Goal: Task Accomplishment & Management: Manage account settings

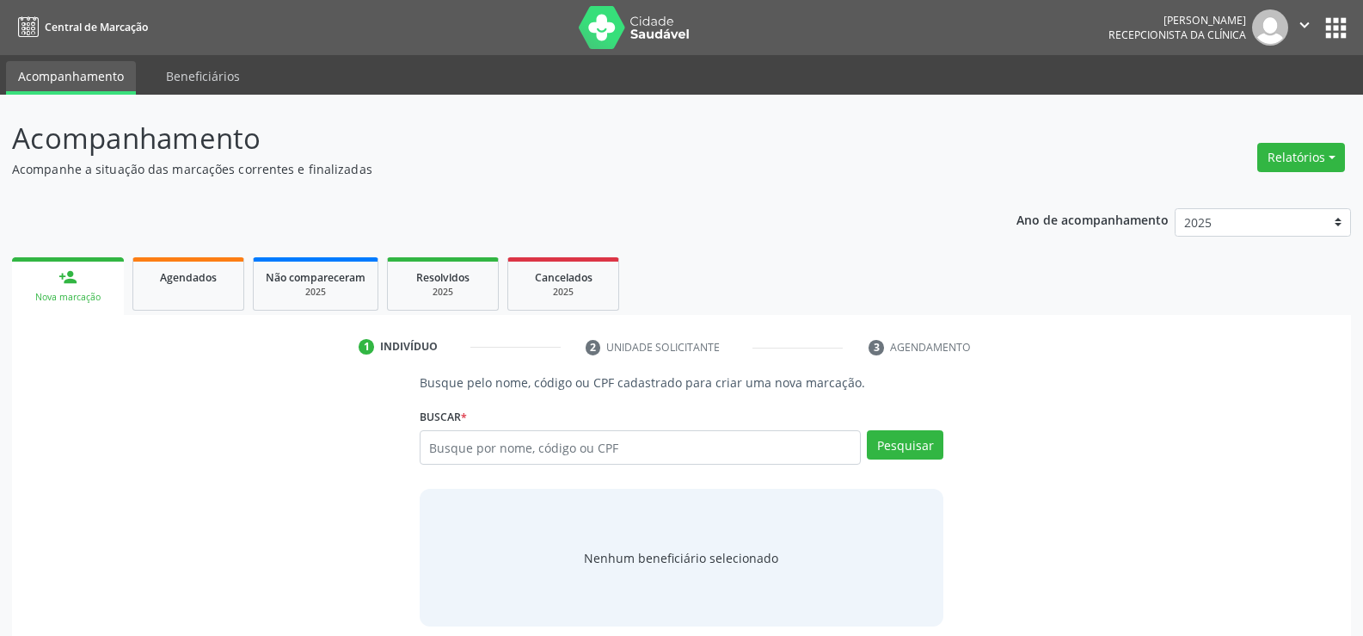
click at [402, 490] on div "Busque pelo nome, código ou CPF cadastrado para criar uma nova marcação. [GEOGR…" at bounding box center [681, 499] width 1315 height 253
click at [292, 539] on div "Busque pelo nome, código ou CPF cadastrado para criar uma nova marcação. [GEOGR…" at bounding box center [681, 499] width 1315 height 253
click at [318, 539] on div "Busque pelo nome, código ou CPF cadastrado para criar uma nova marcação. [GEOGR…" at bounding box center [681, 499] width 1315 height 253
click at [479, 452] on input "text" at bounding box center [640, 447] width 441 height 34
click at [344, 585] on div "Busque pelo nome, código ou CPF cadastrado para criar uma nova marcação. [GEOGR…" at bounding box center [681, 499] width 1315 height 253
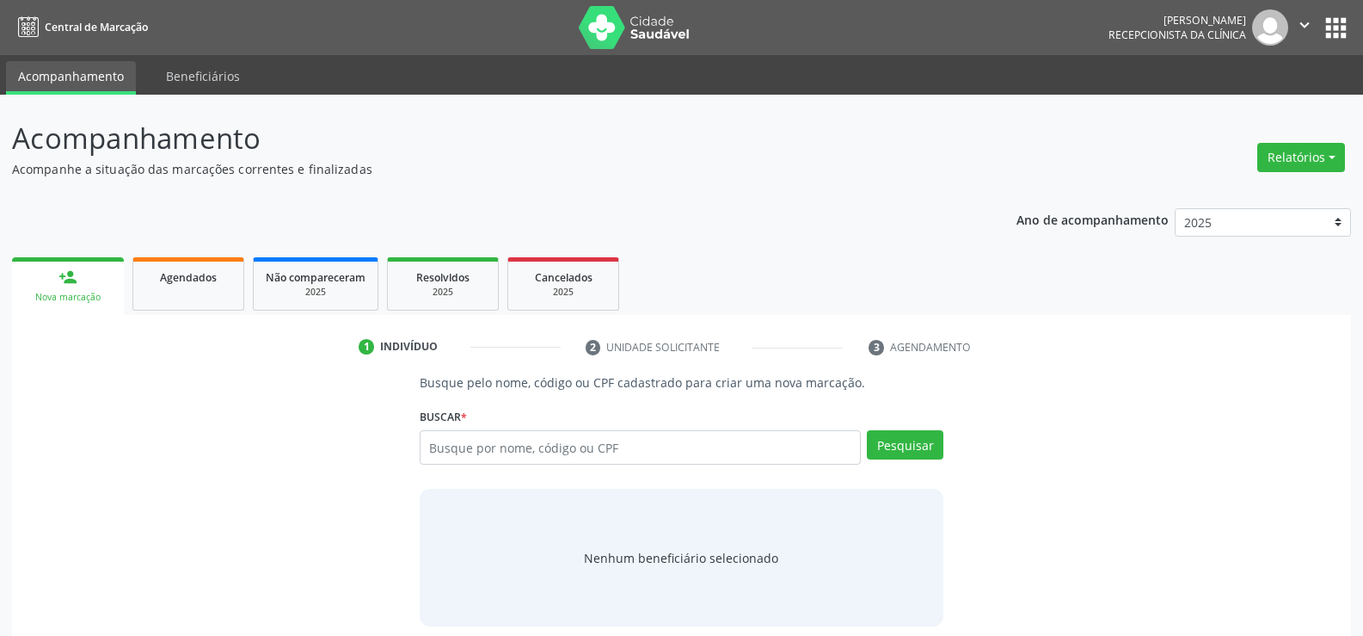
click at [388, 542] on div "Busque pelo nome, código ou CPF cadastrado para criar uma nova marcação. [GEOGR…" at bounding box center [681, 499] width 1315 height 253
click at [456, 437] on input "text" at bounding box center [640, 447] width 441 height 34
click at [463, 440] on input "text" at bounding box center [640, 447] width 441 height 34
click at [218, 286] on link "Agendados" at bounding box center [188, 283] width 112 height 53
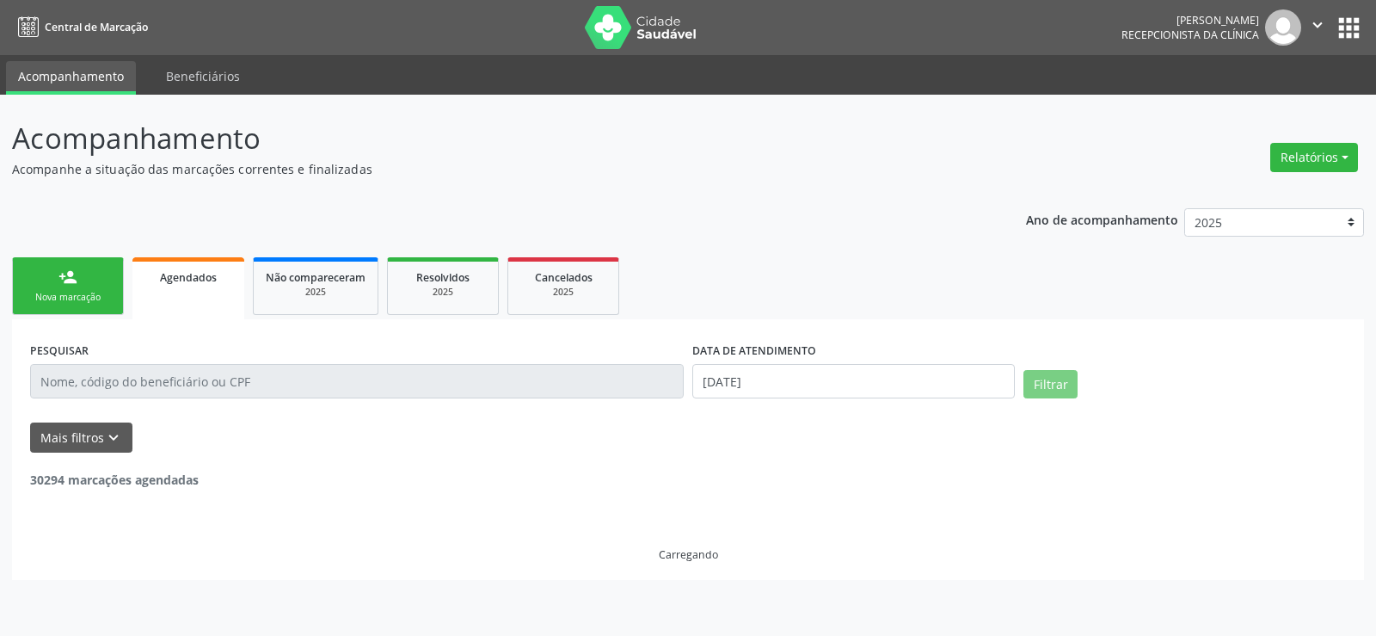
click at [292, 378] on input "text" at bounding box center [357, 381] width 654 height 34
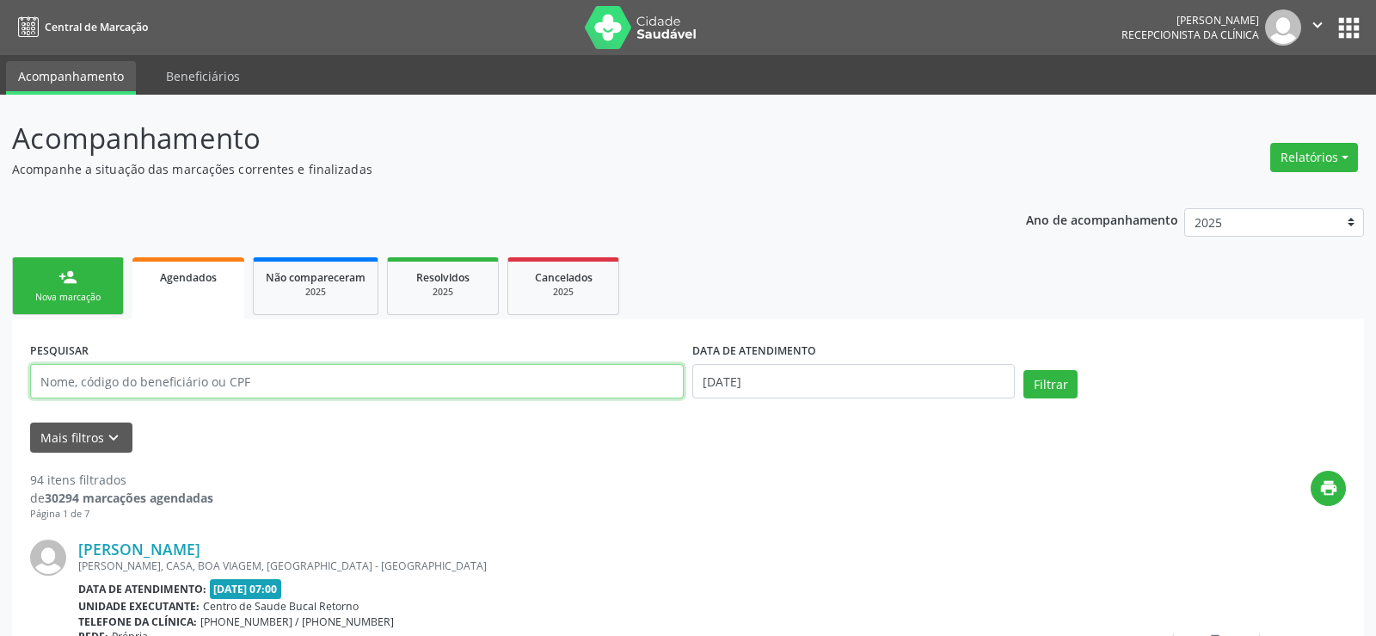
click at [292, 378] on input "text" at bounding box center [357, 381] width 654 height 34
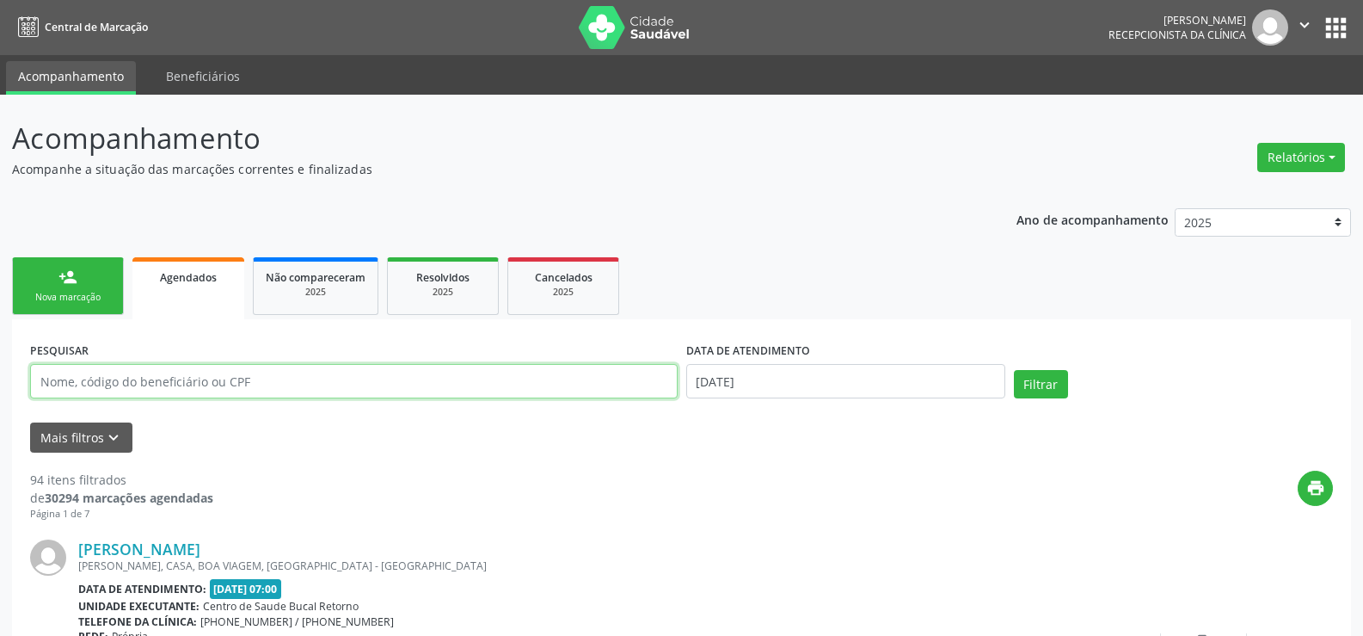
drag, startPoint x: 292, startPoint y: 378, endPoint x: 270, endPoint y: 384, distance: 22.3
click at [292, 378] on input "text" at bounding box center [354, 381] width 648 height 34
type input "lucelio"
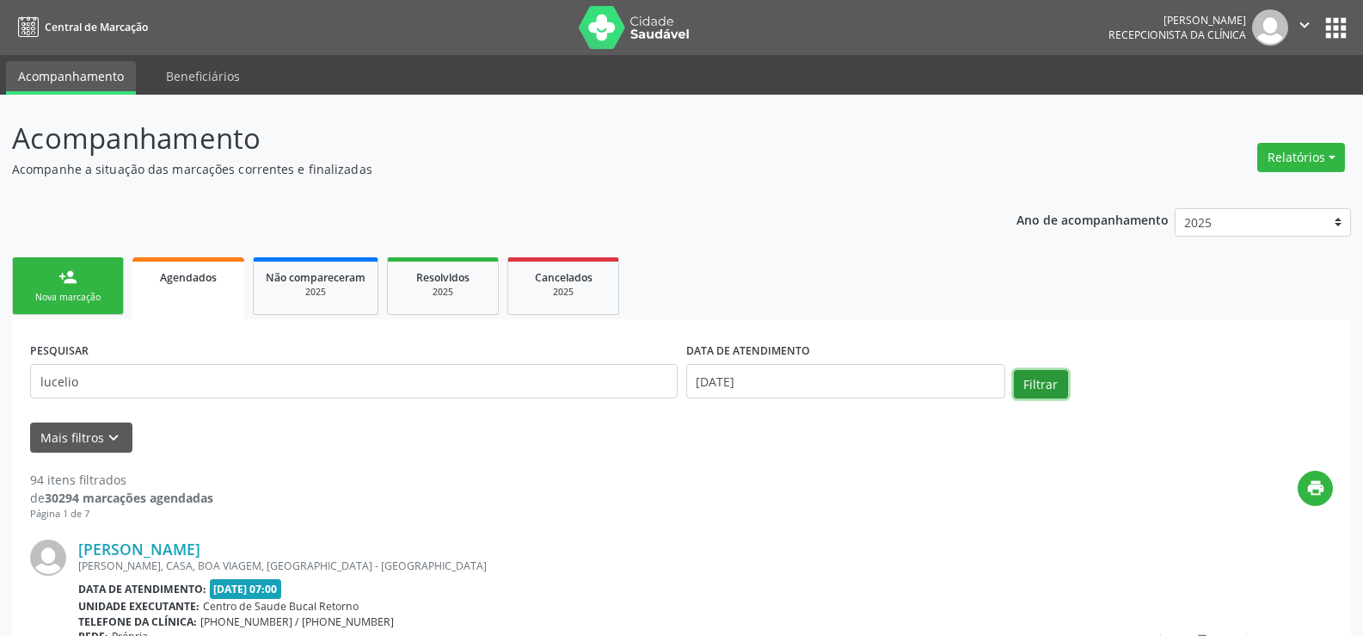
click at [1014, 370] on button "Filtrar" at bounding box center [1041, 384] width 54 height 29
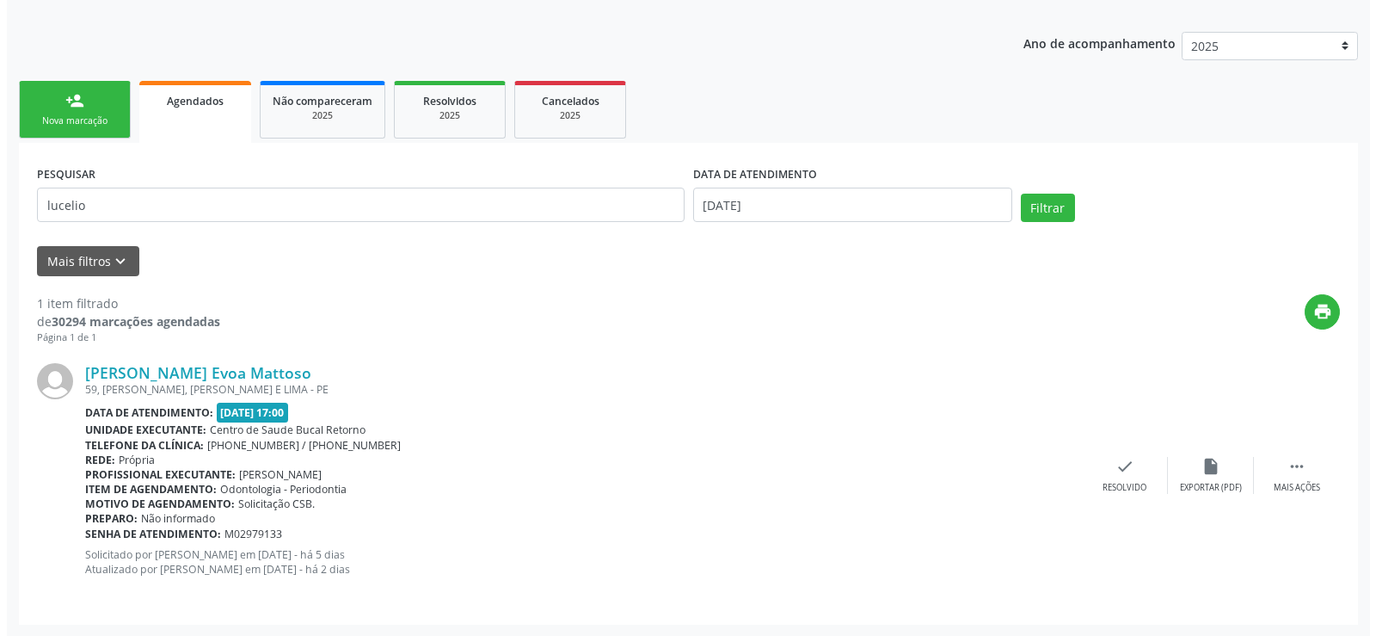
scroll to position [177, 0]
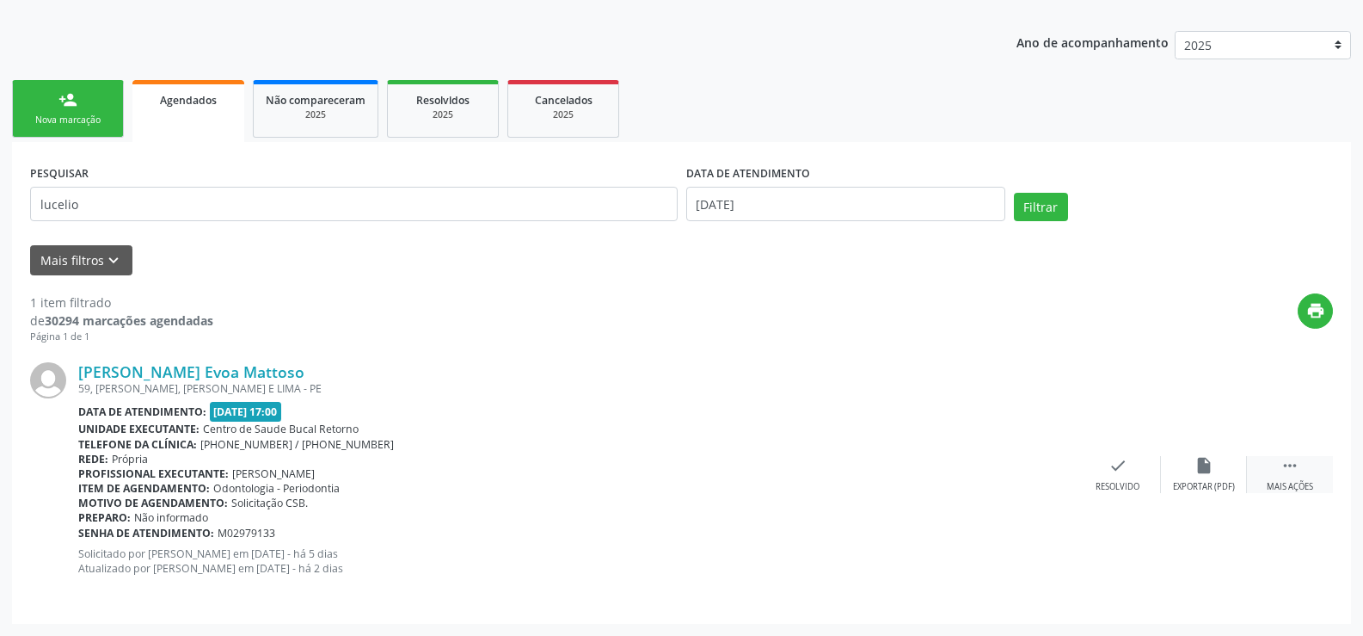
click at [1281, 478] on div " Mais ações" at bounding box center [1290, 474] width 86 height 37
click at [1133, 476] on div "cancel Cancelar" at bounding box center [1118, 474] width 86 height 37
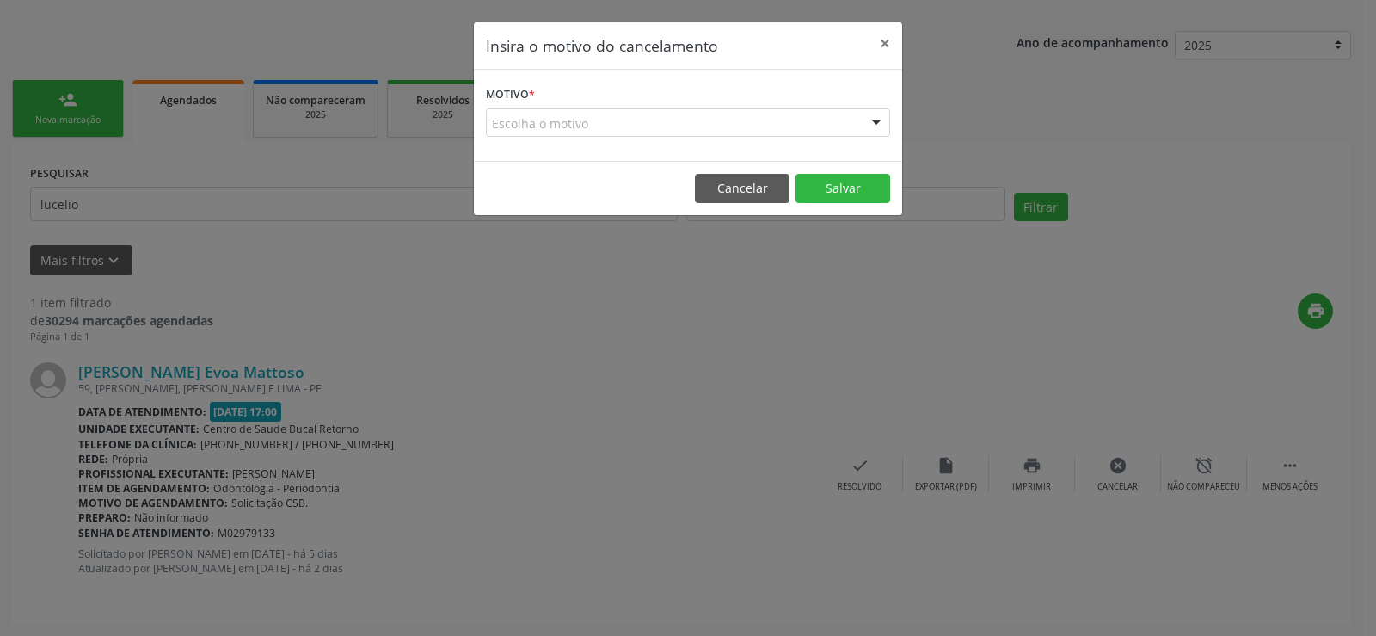
click at [832, 130] on div "Escolha o motivo" at bounding box center [688, 122] width 404 height 29
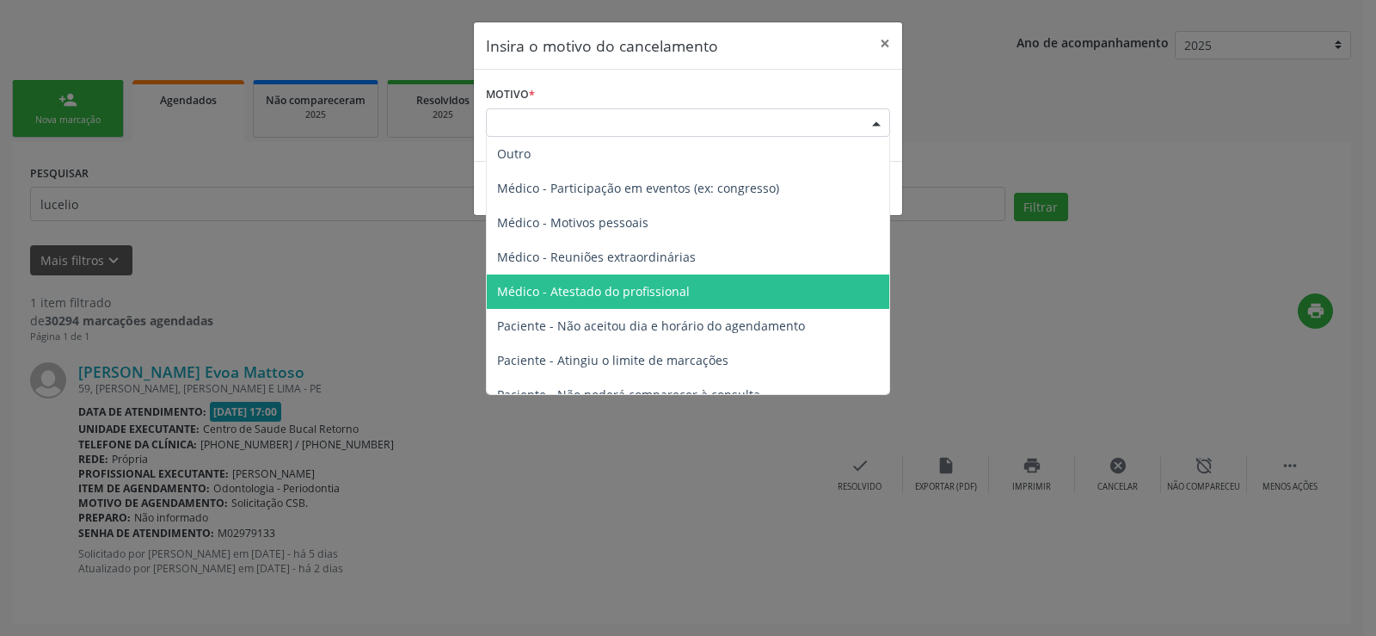
scroll to position [87, 0]
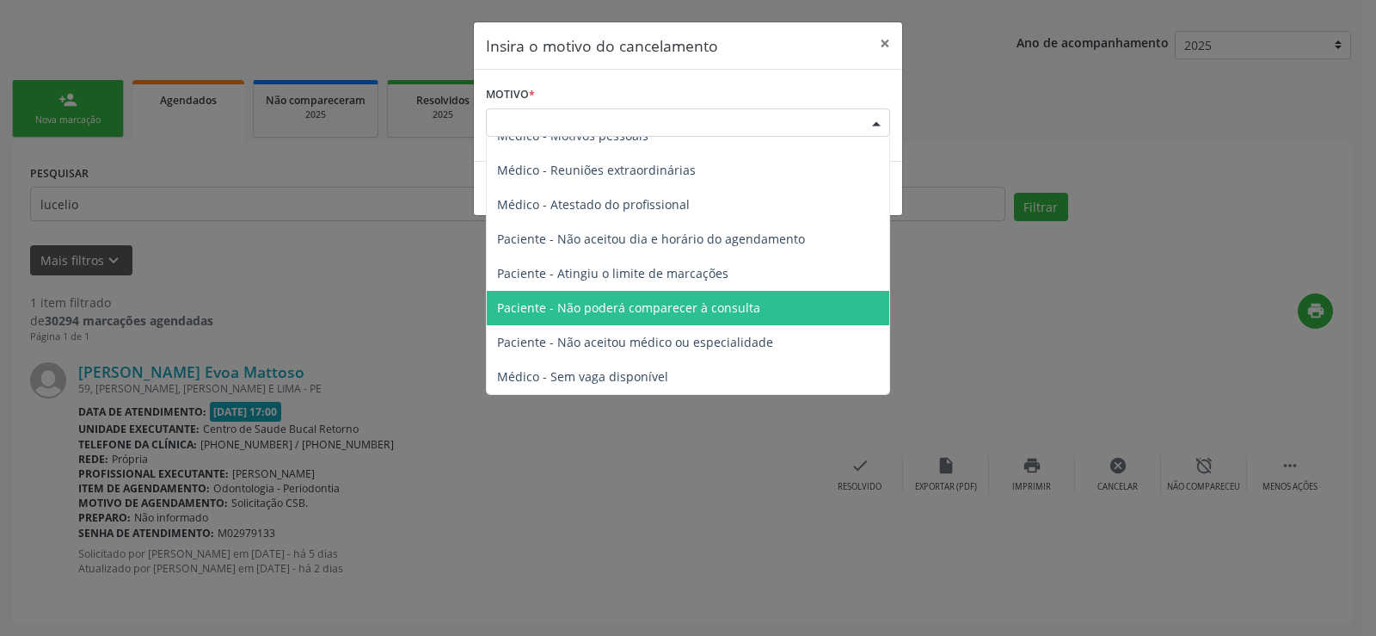
click at [731, 311] on span "Paciente - Não poderá comparecer à consulta" at bounding box center [628, 307] width 263 height 16
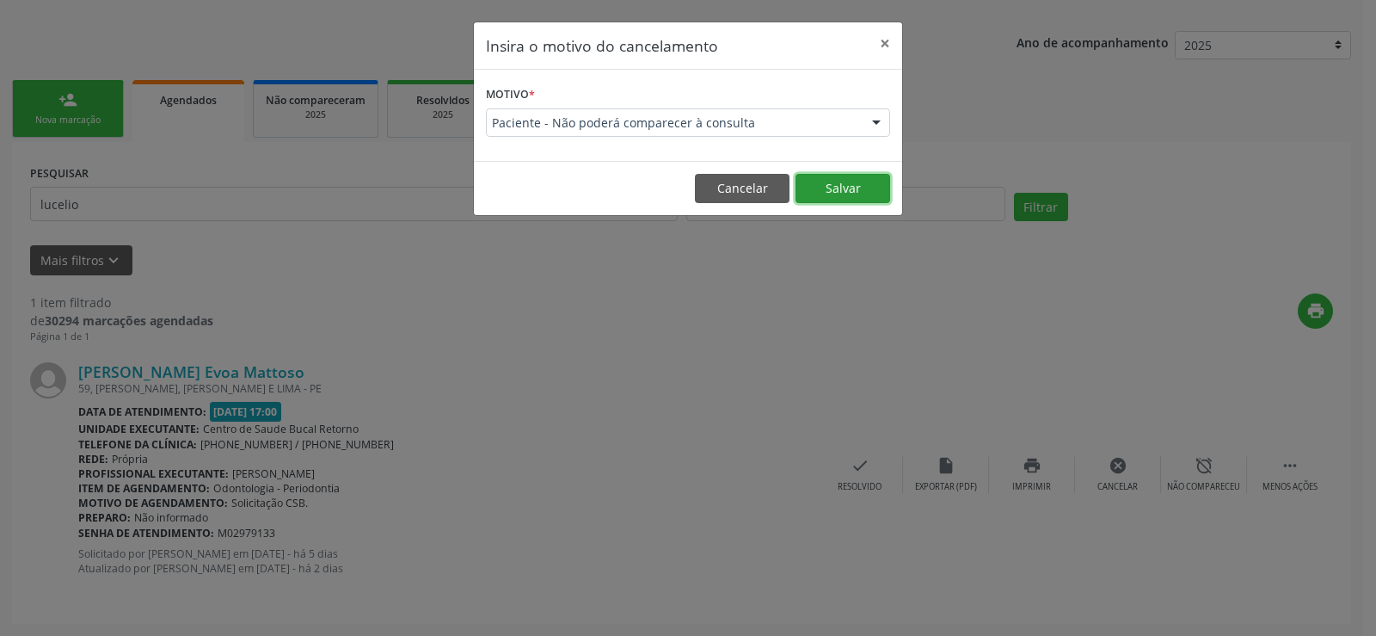
click at [850, 191] on button "Salvar" at bounding box center [843, 188] width 95 height 29
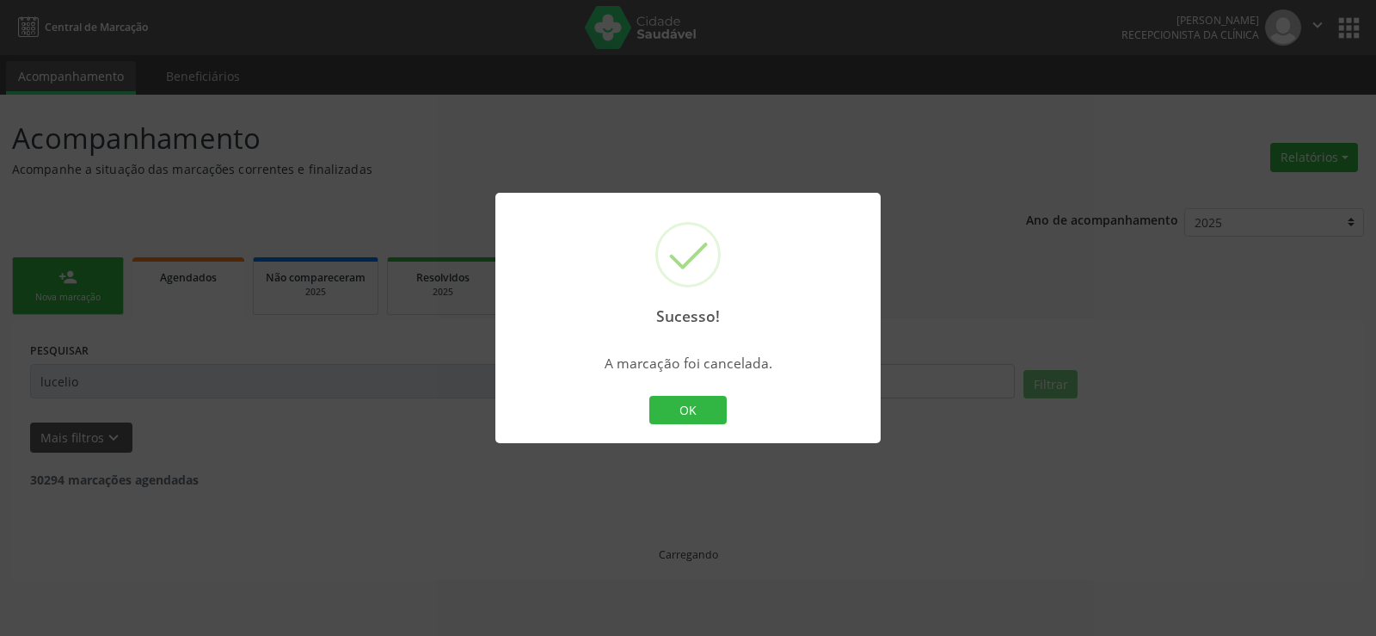
scroll to position [0, 0]
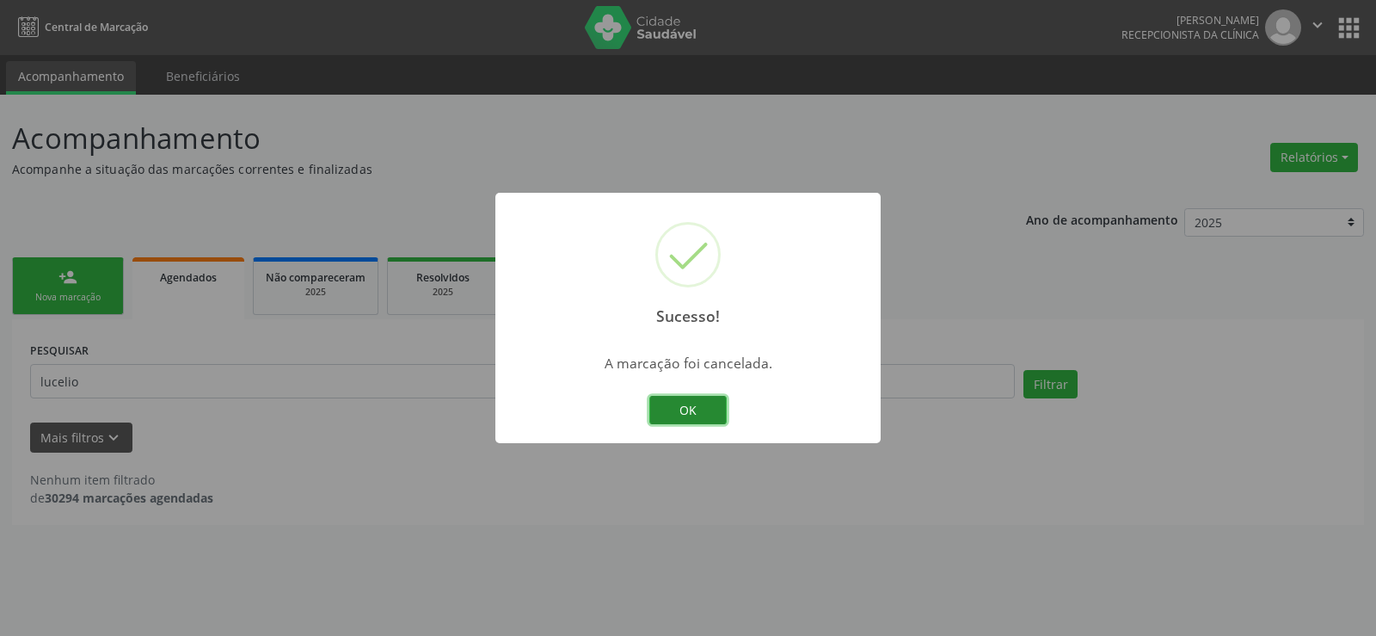
click at [713, 406] on button "OK" at bounding box center [687, 410] width 77 height 29
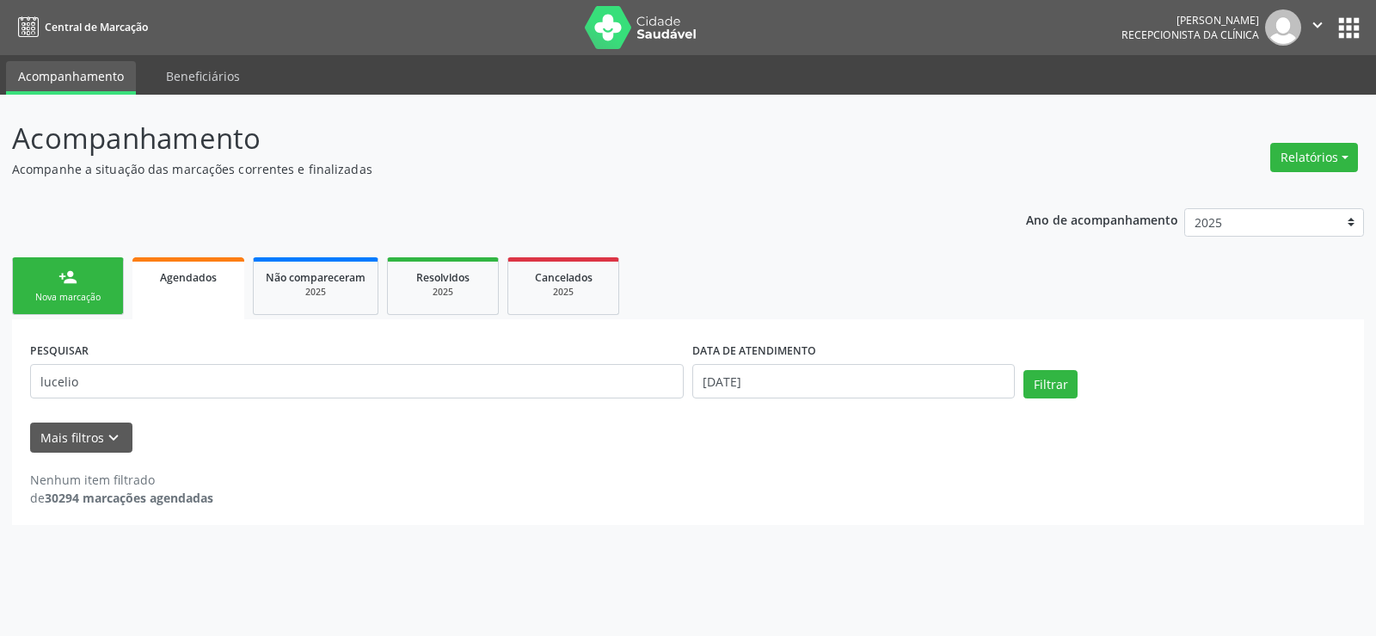
click at [600, 33] on img at bounding box center [641, 27] width 112 height 43
